Goal: Task Accomplishment & Management: Use online tool/utility

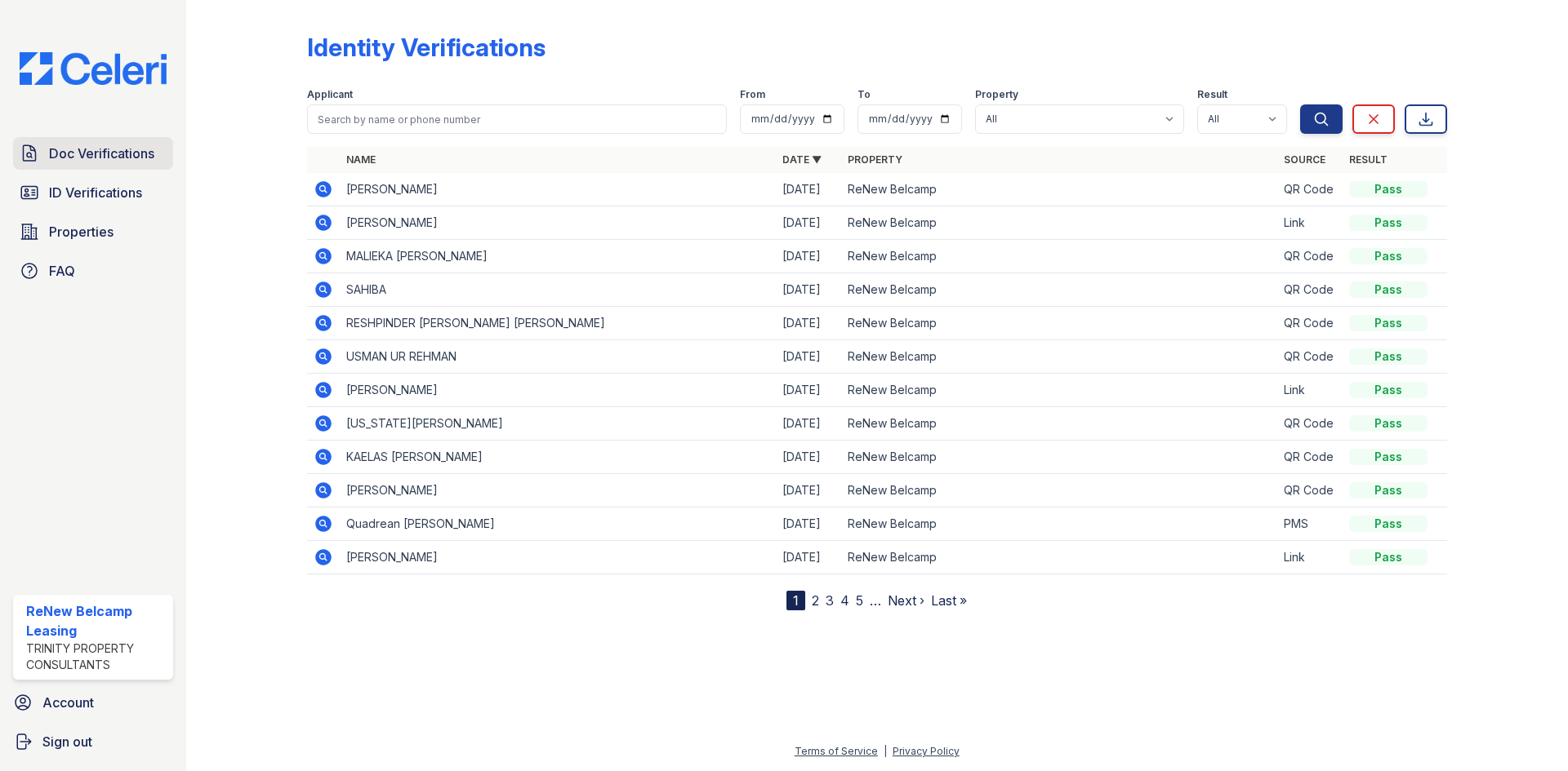
click at [119, 146] on span "Doc Verifications" at bounding box center [102, 153] width 105 height 20
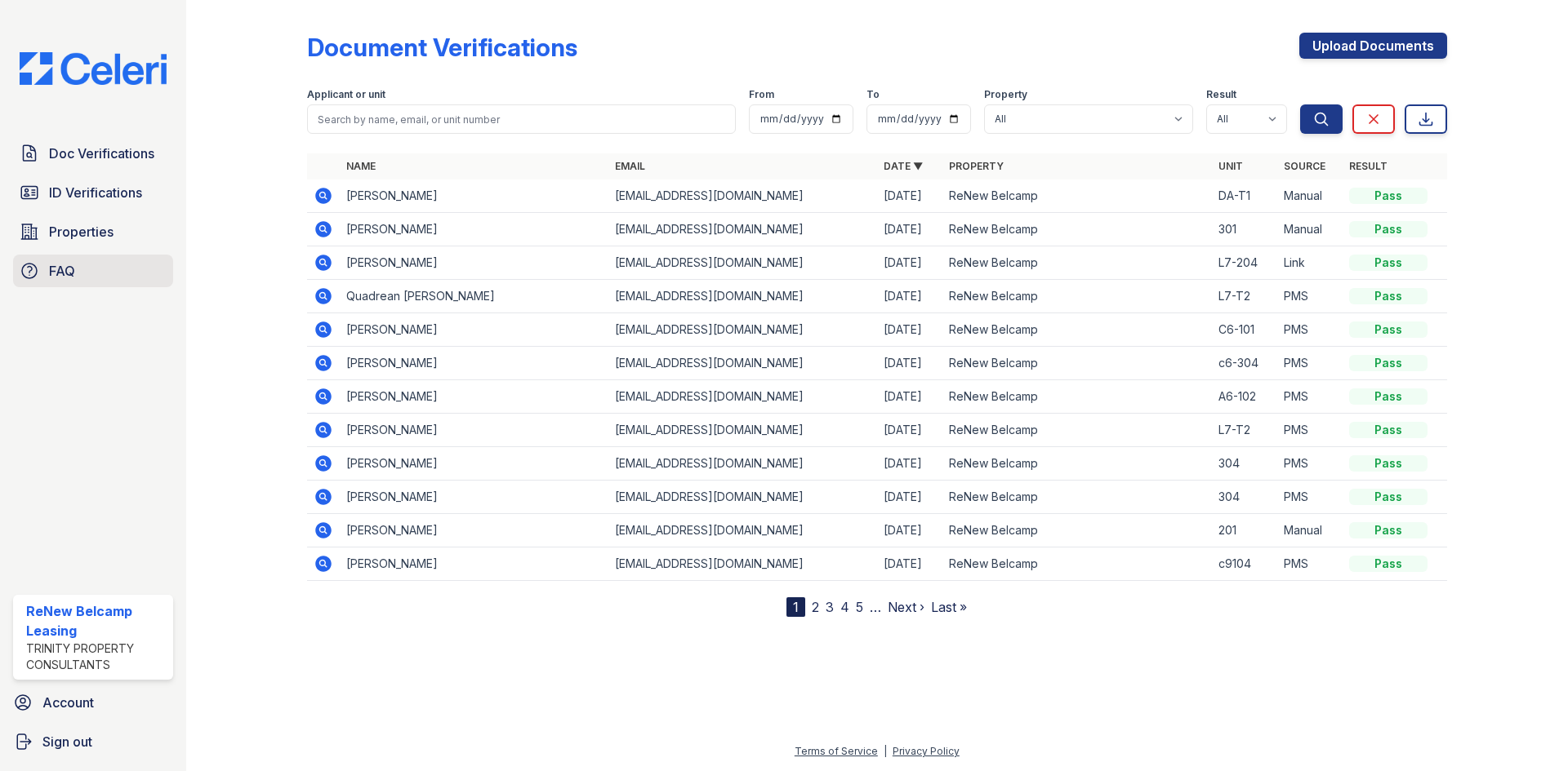
click at [96, 262] on link "FAQ" at bounding box center [93, 270] width 160 height 33
click at [94, 213] on div "Doc Verifications ID Verifications Properties FAQ" at bounding box center [93, 212] width 173 height 150
click at [83, 234] on span "Properties" at bounding box center [81, 231] width 64 height 20
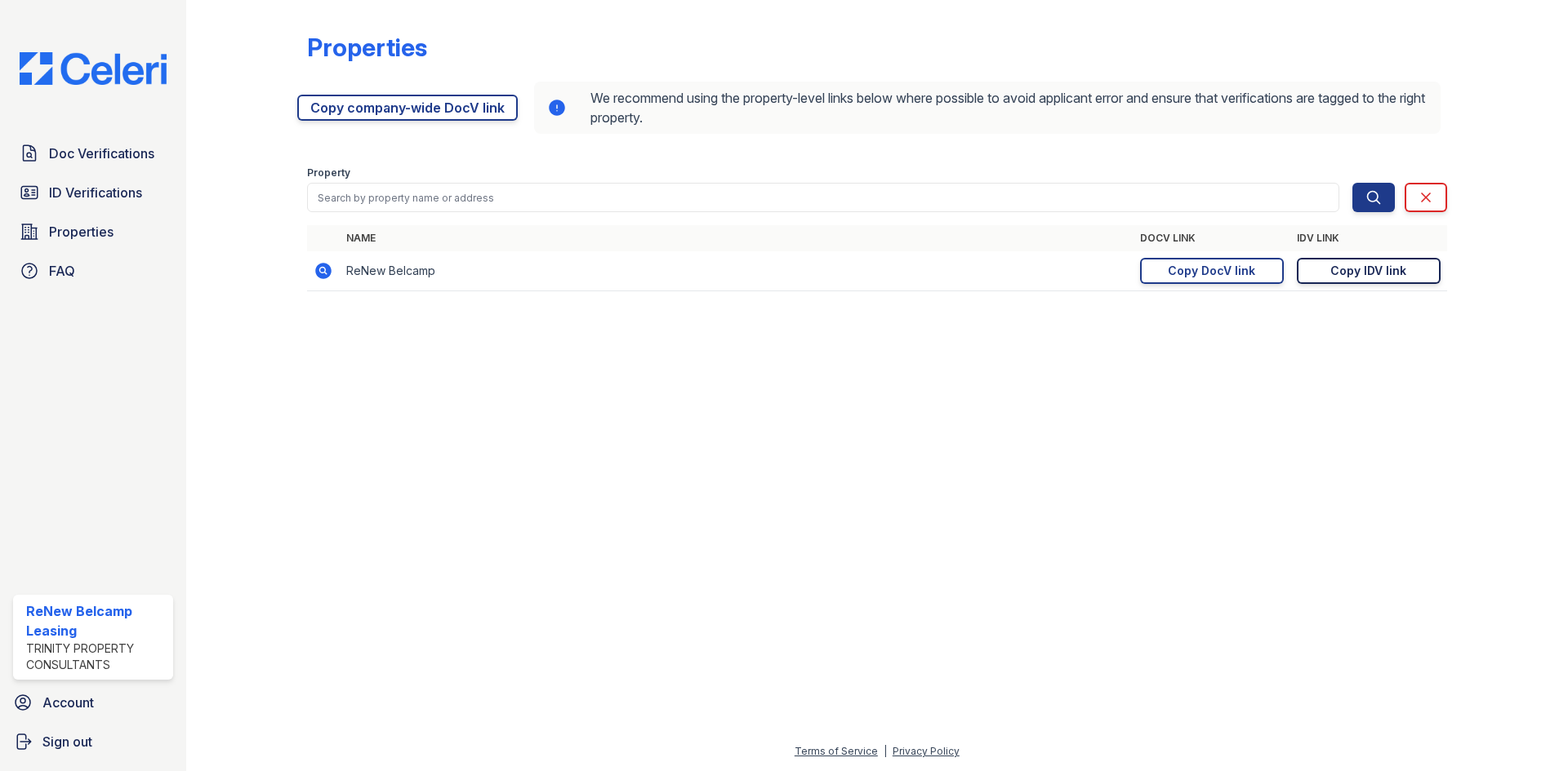
click at [1324, 273] on link "Copy IDV link Copy link" at bounding box center [1368, 271] width 144 height 26
click at [1249, 275] on div "Copy DocV link" at bounding box center [1212, 271] width 88 height 17
